Goal: Task Accomplishment & Management: Use online tool/utility

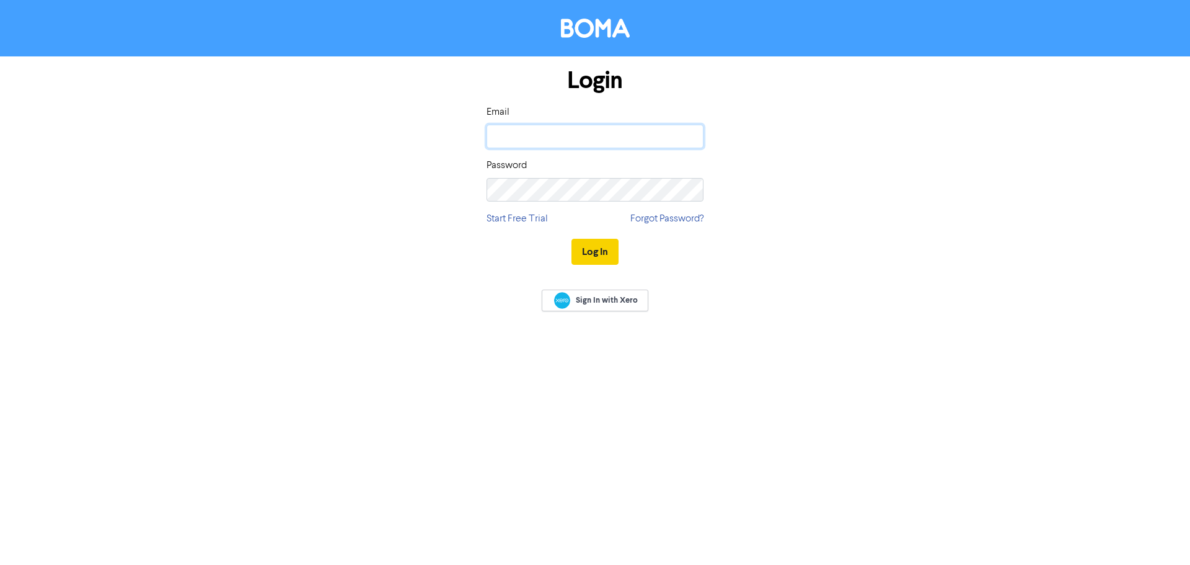
type input "[EMAIL_ADDRESS][DOMAIN_NAME]"
click at [592, 252] on button "Log In" at bounding box center [595, 252] width 47 height 26
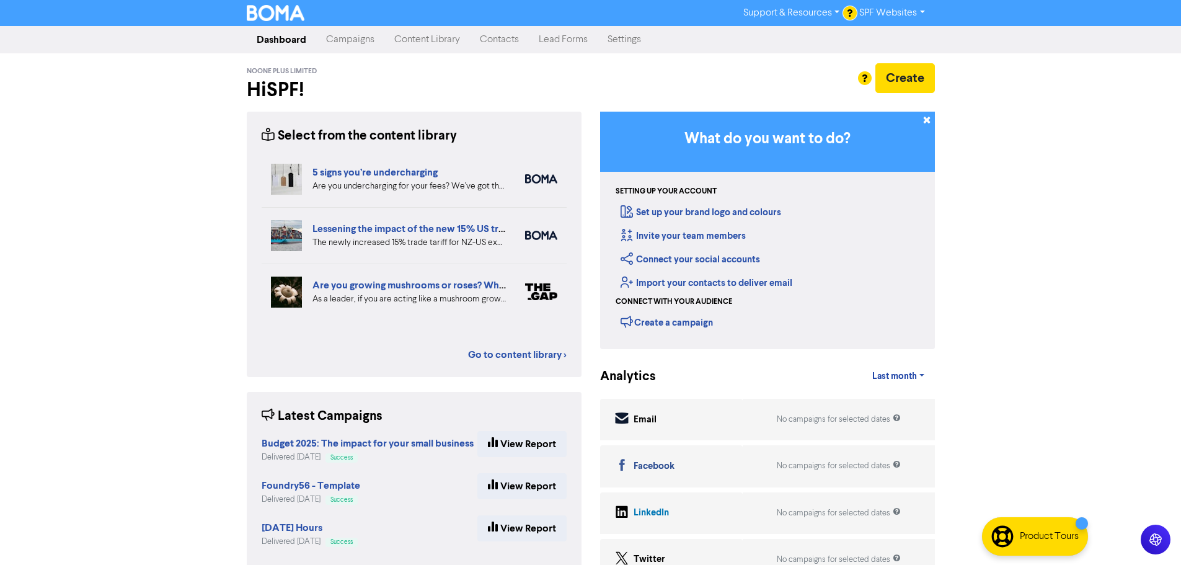
click at [356, 38] on link "Campaigns" at bounding box center [350, 39] width 68 height 25
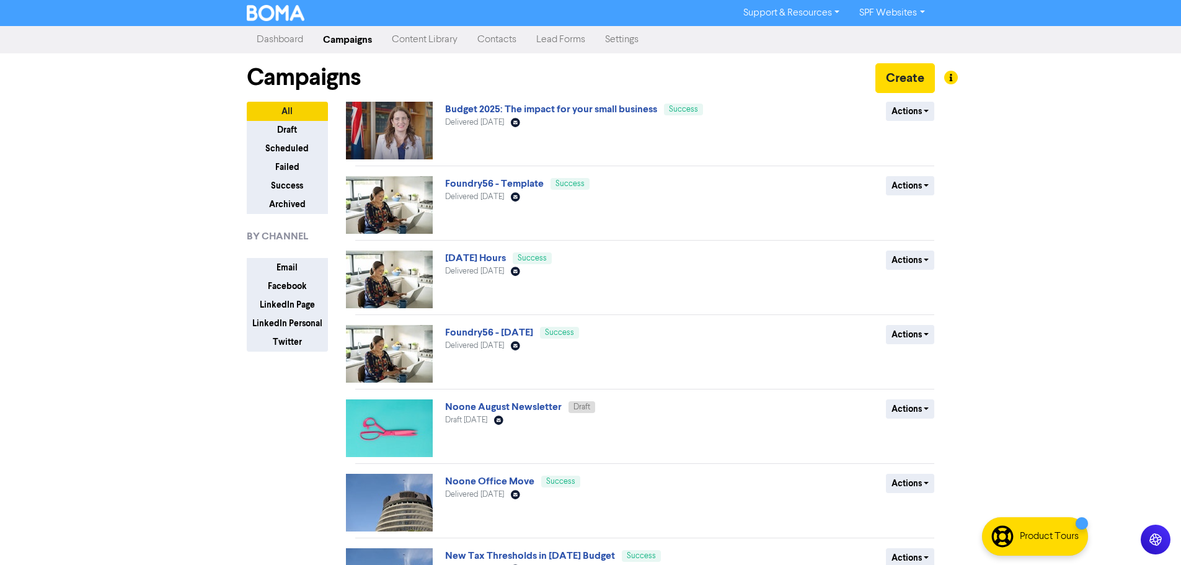
click at [436, 42] on link "Content Library" at bounding box center [425, 39] width 86 height 25
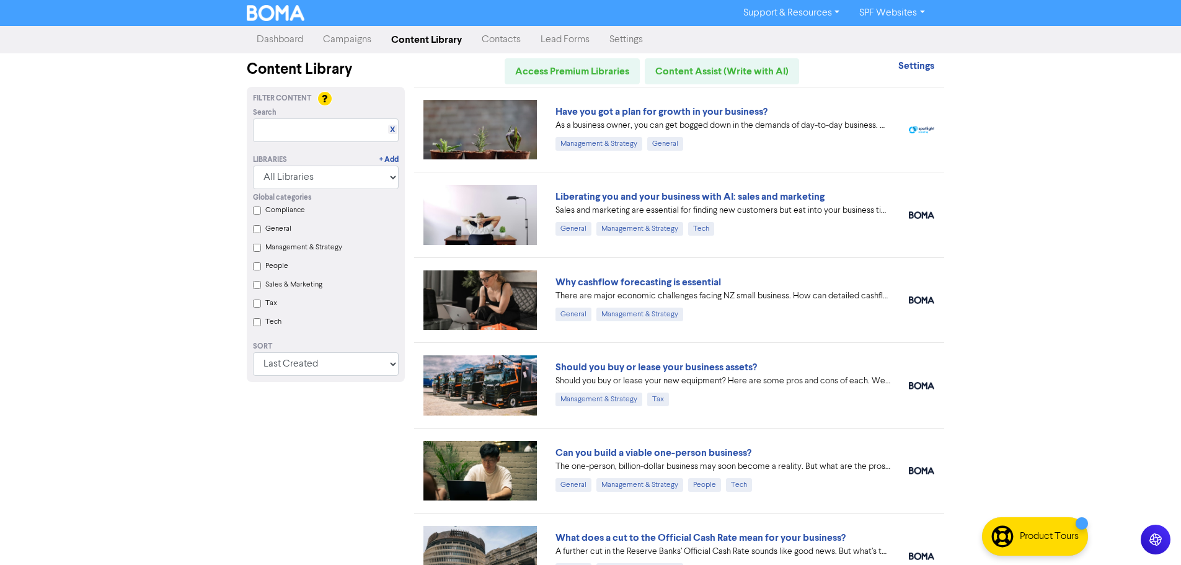
click at [343, 40] on link "Campaigns" at bounding box center [347, 39] width 68 height 25
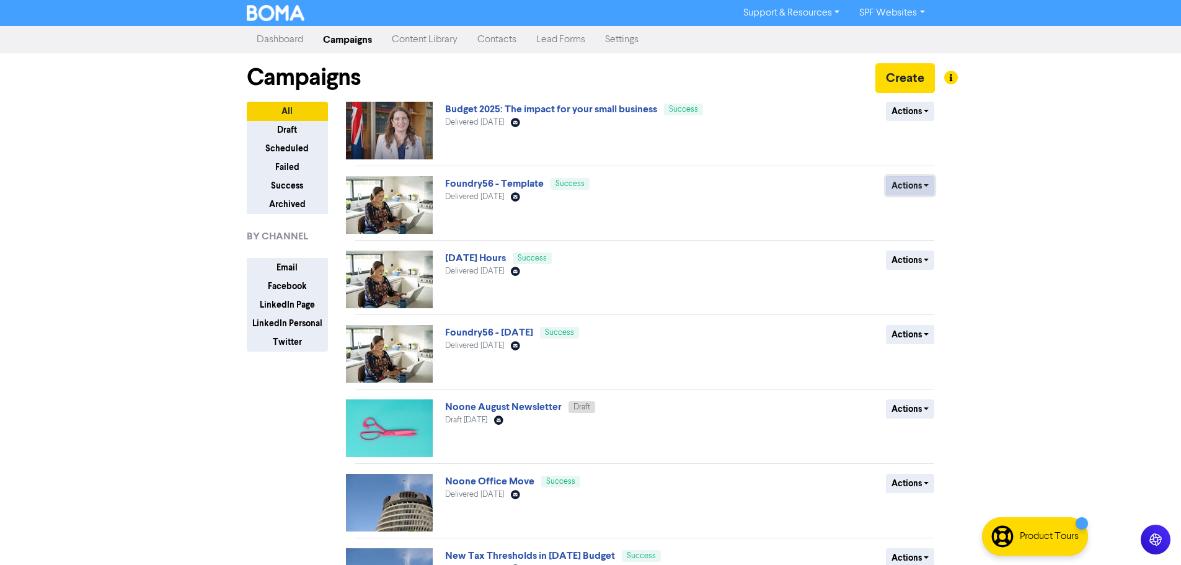
click at [928, 183] on button "Actions" at bounding box center [910, 185] width 49 height 19
click at [925, 211] on button "Duplicate" at bounding box center [936, 212] width 98 height 20
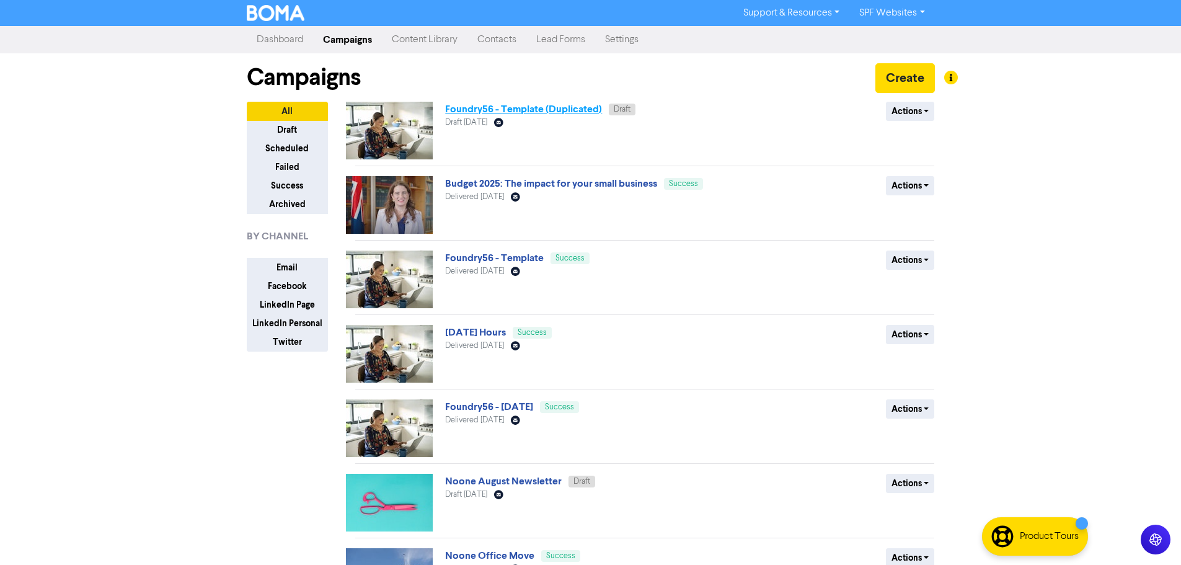
click at [557, 109] on link "Foundry56 - Template (Duplicated)" at bounding box center [523, 109] width 157 height 12
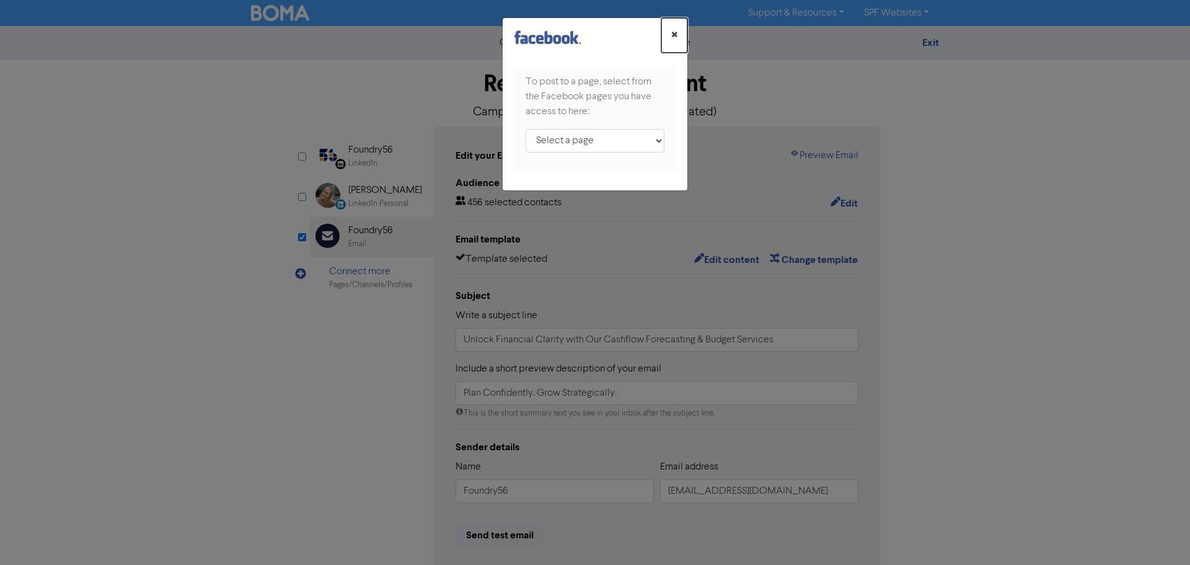
click at [671, 32] on span "×" at bounding box center [674, 35] width 6 height 19
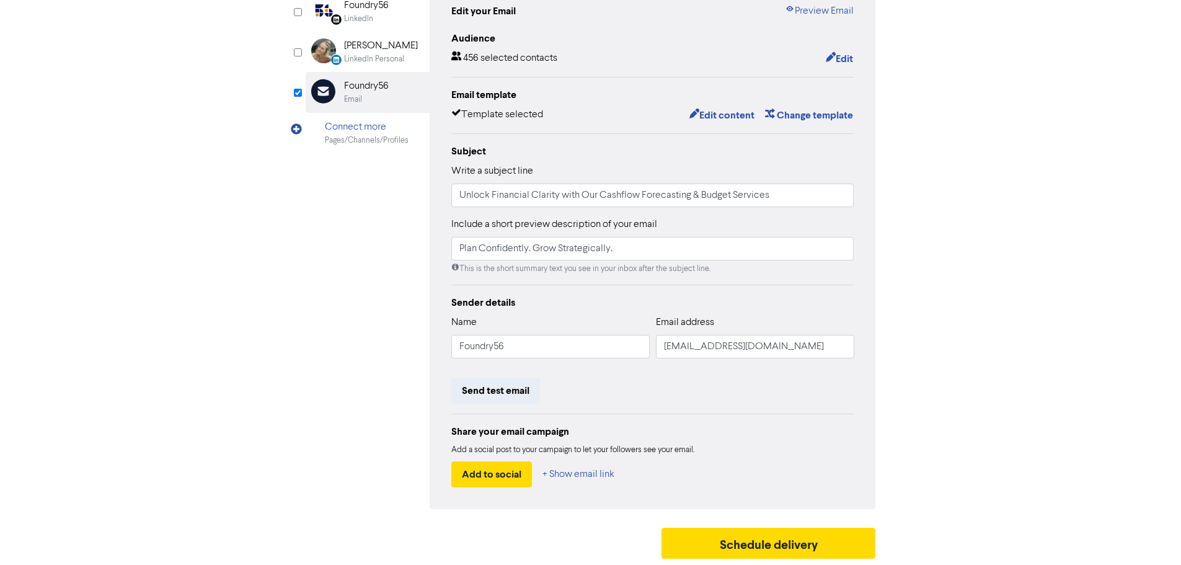
scroll to position [84, 0]
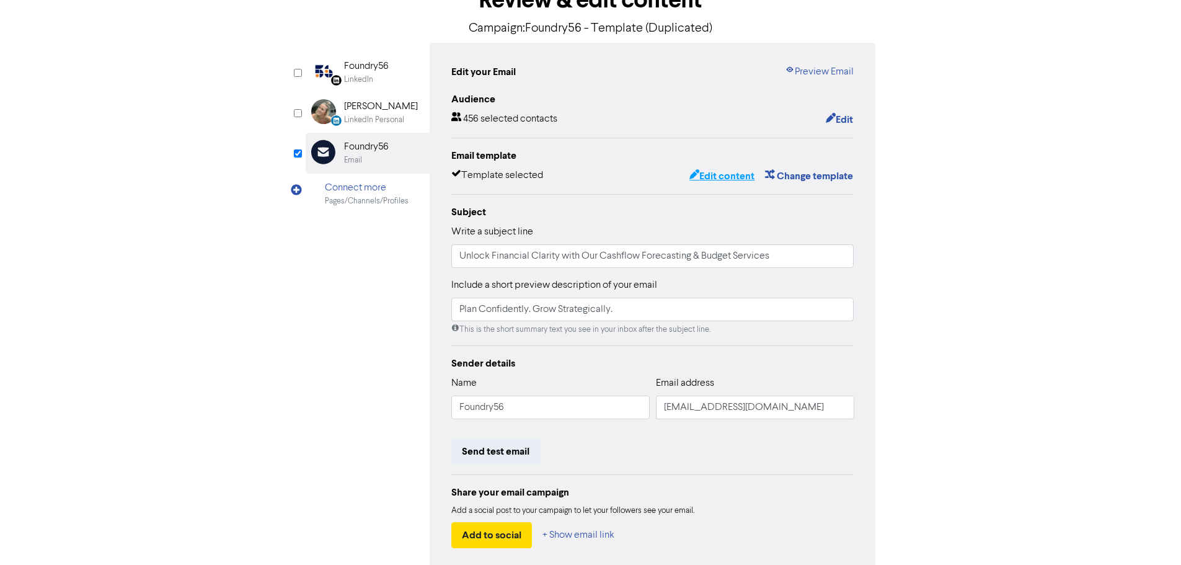
click at [722, 178] on button "Edit content" at bounding box center [722, 176] width 66 height 16
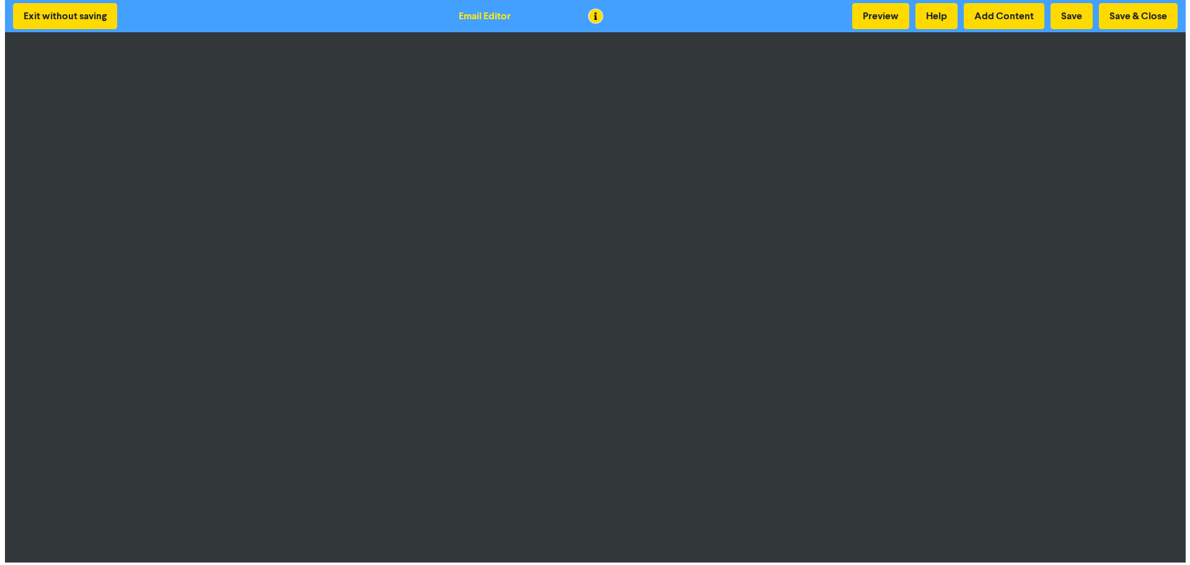
scroll to position [1, 0]
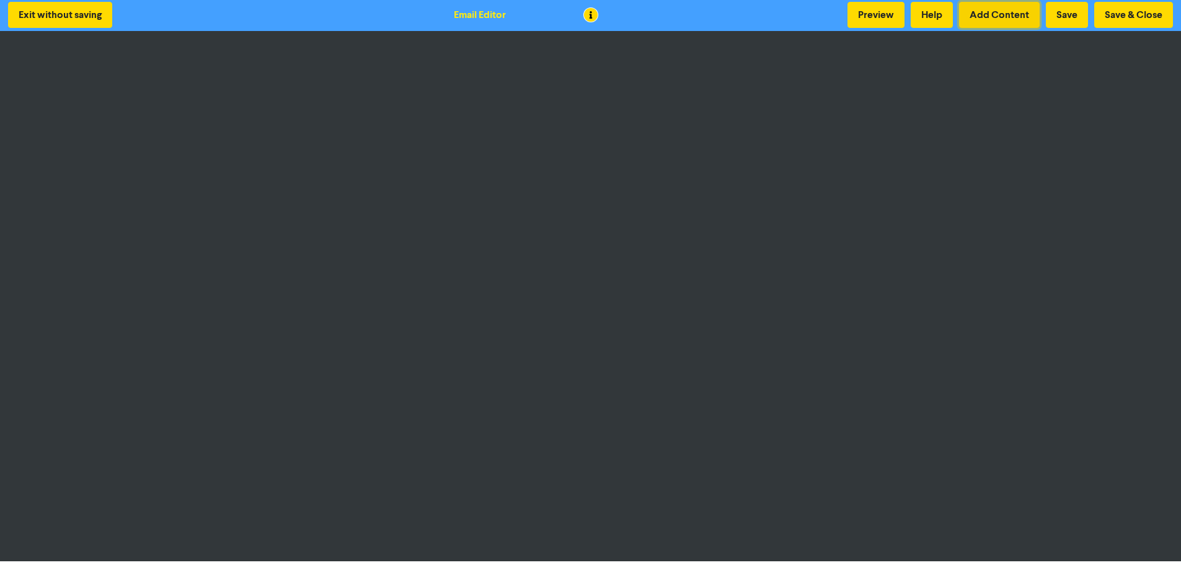
click at [994, 13] on button "Add Content" at bounding box center [999, 15] width 81 height 26
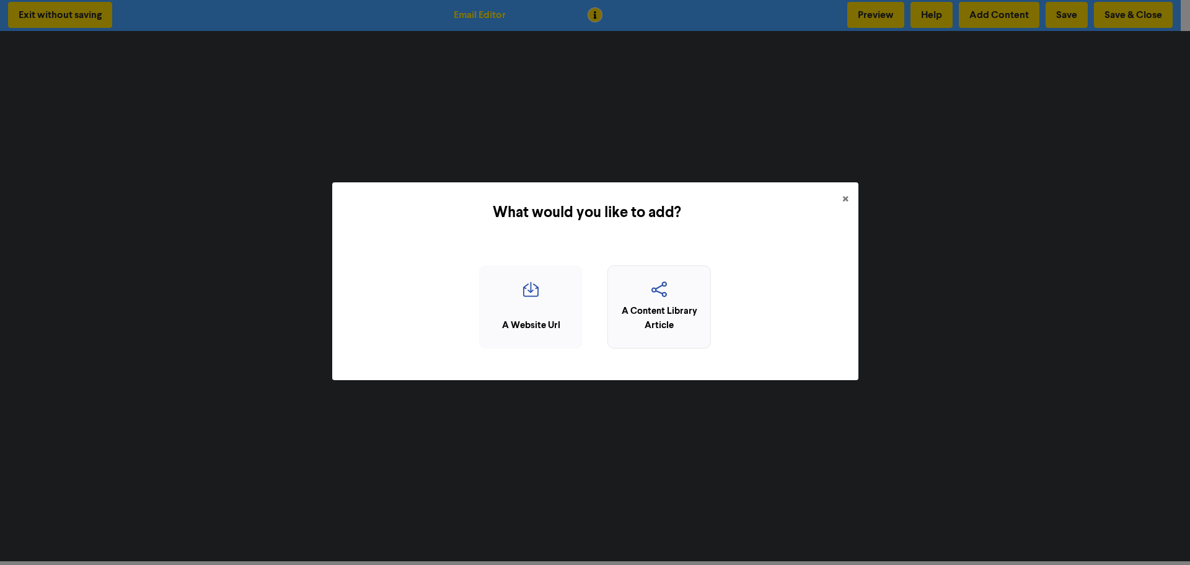
click at [675, 321] on div "A Content Library Article" at bounding box center [659, 318] width 90 height 28
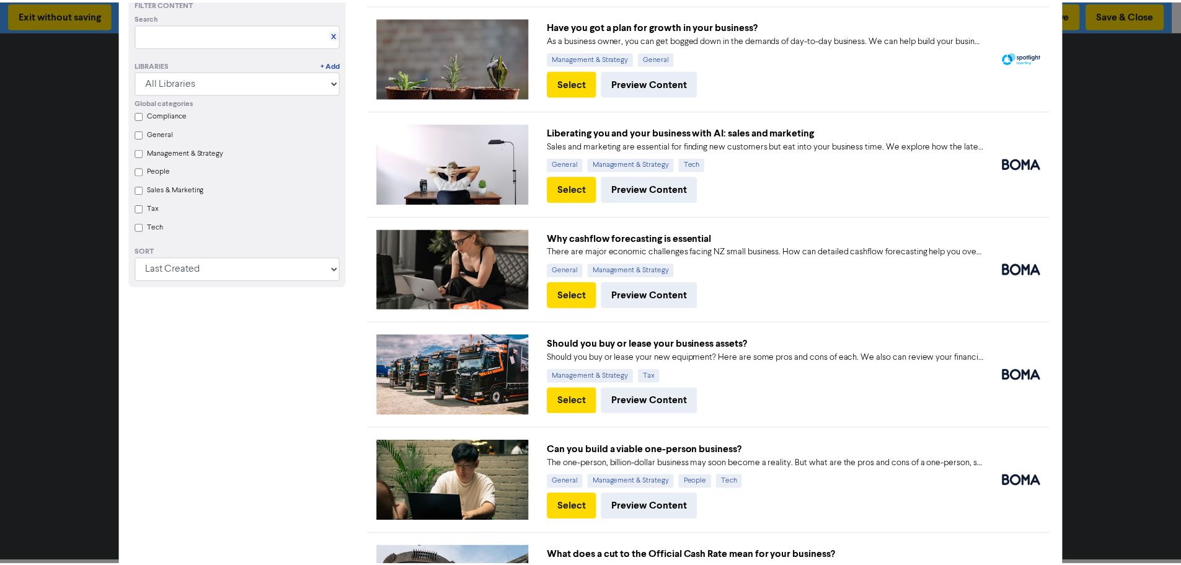
scroll to position [0, 0]
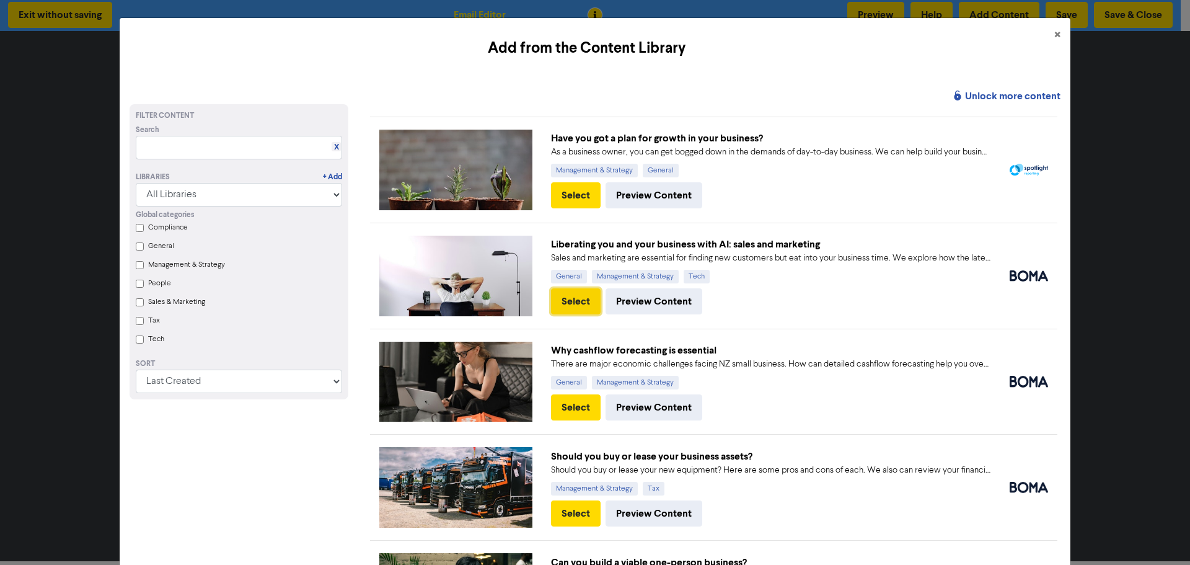
click at [570, 299] on button "Select" at bounding box center [576, 301] width 50 height 26
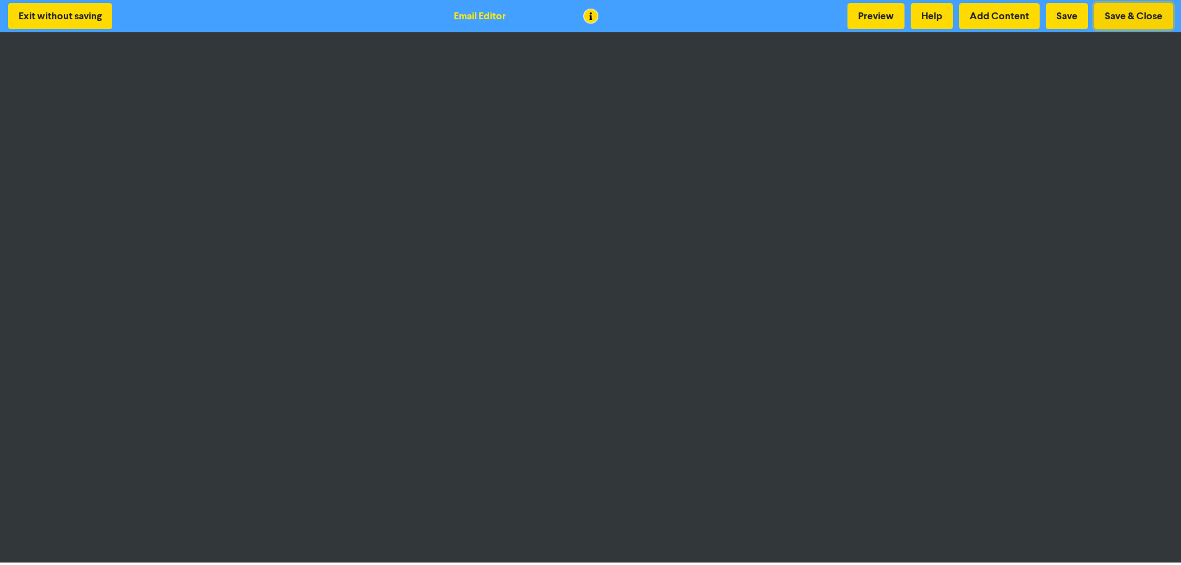
click at [1140, 15] on button "Save & Close" at bounding box center [1133, 16] width 79 height 26
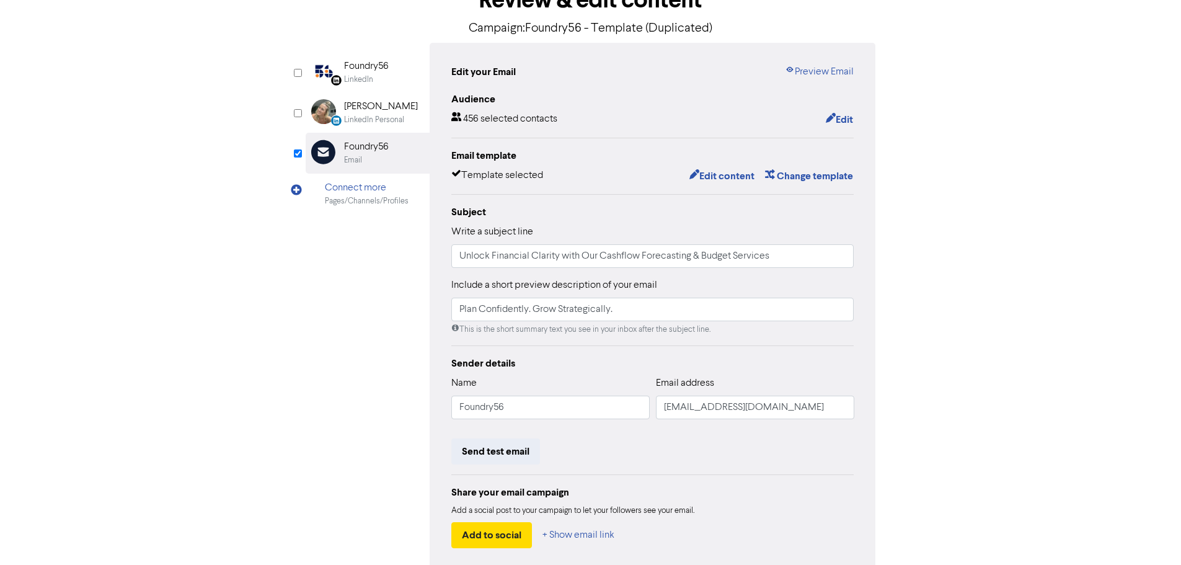
scroll to position [146, 0]
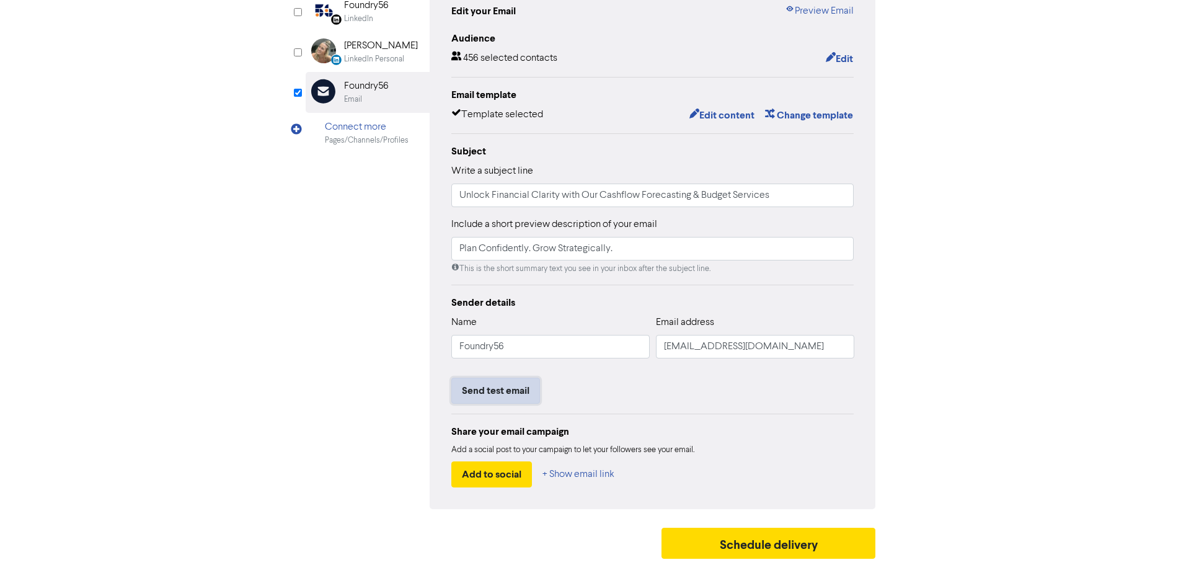
click at [497, 391] on button "Send test email" at bounding box center [495, 391] width 89 height 26
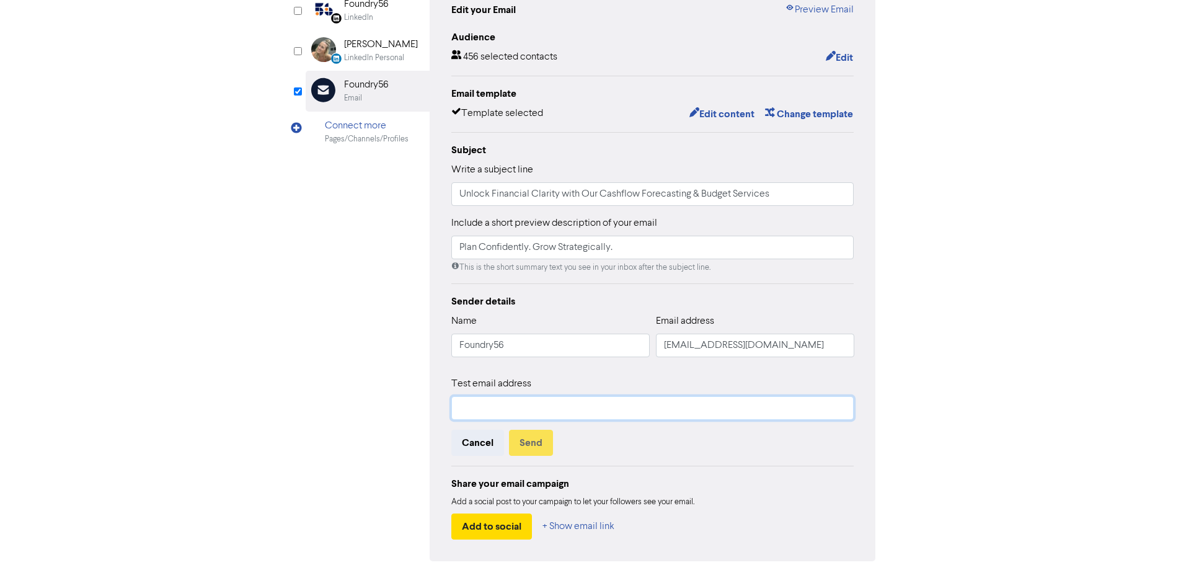
click at [505, 409] on input "text" at bounding box center [652, 408] width 403 height 24
click at [676, 420] on input "text" at bounding box center [652, 408] width 403 height 24
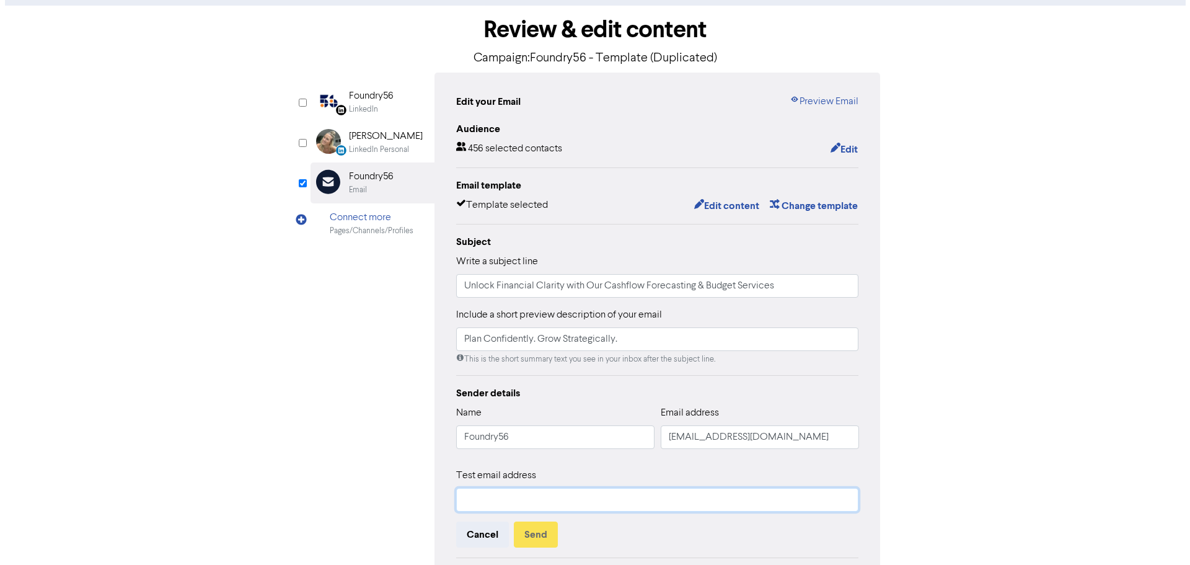
scroll to position [0, 0]
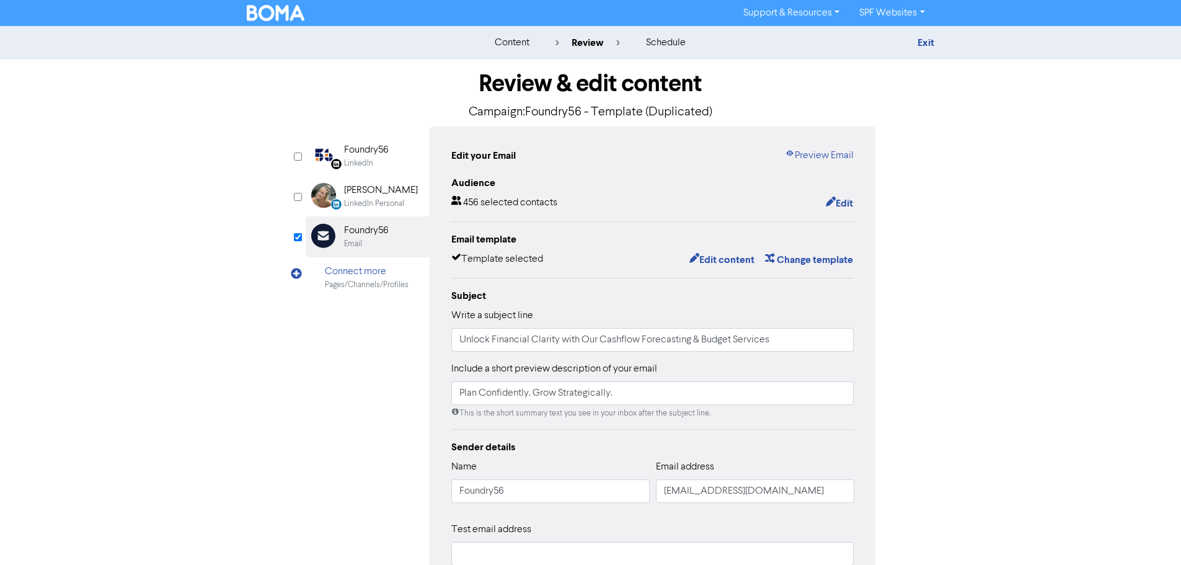
click at [921, 15] on link "SPF Websites" at bounding box center [891, 13] width 85 height 20
click at [895, 37] on button "Log Out" at bounding box center [899, 37] width 98 height 15
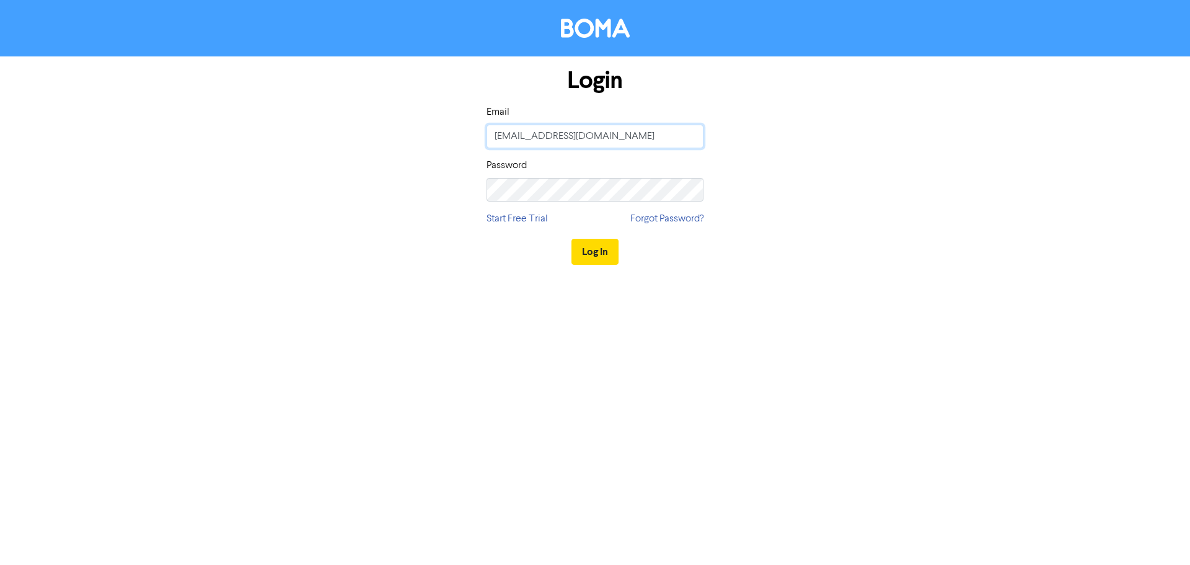
click at [631, 130] on input "[EMAIL_ADDRESS][DOMAIN_NAME]" at bounding box center [595, 137] width 217 height 24
drag, startPoint x: 632, startPoint y: 133, endPoint x: 459, endPoint y: 118, distance: 173.6
click at [459, 119] on div "Login Email [EMAIL_ADDRESS][DOMAIN_NAME] Password Start Free Trial Forgot Passw…" at bounding box center [595, 166] width 707 height 221
paste input "web"
type input "[EMAIL_ADDRESS][DOMAIN_NAME]"
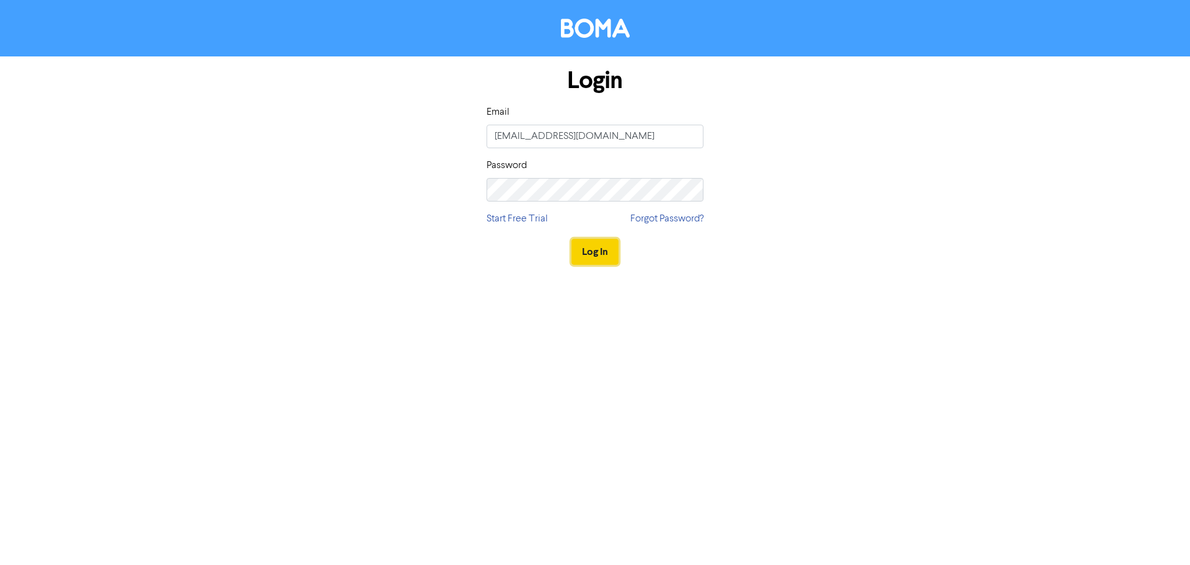
click at [591, 257] on button "Log In" at bounding box center [595, 252] width 47 height 26
